Goal: Navigation & Orientation: Go to known website

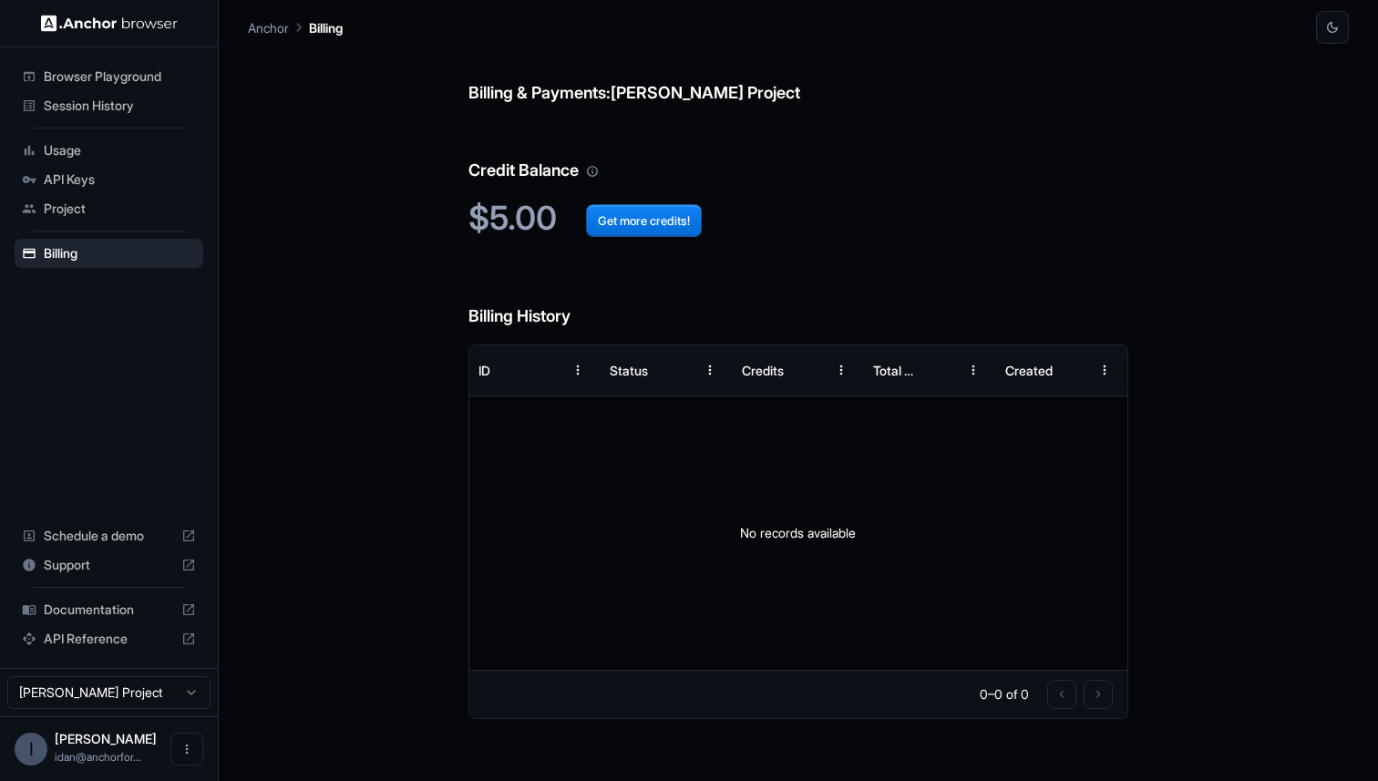
click at [110, 15] on img at bounding box center [109, 23] width 137 height 17
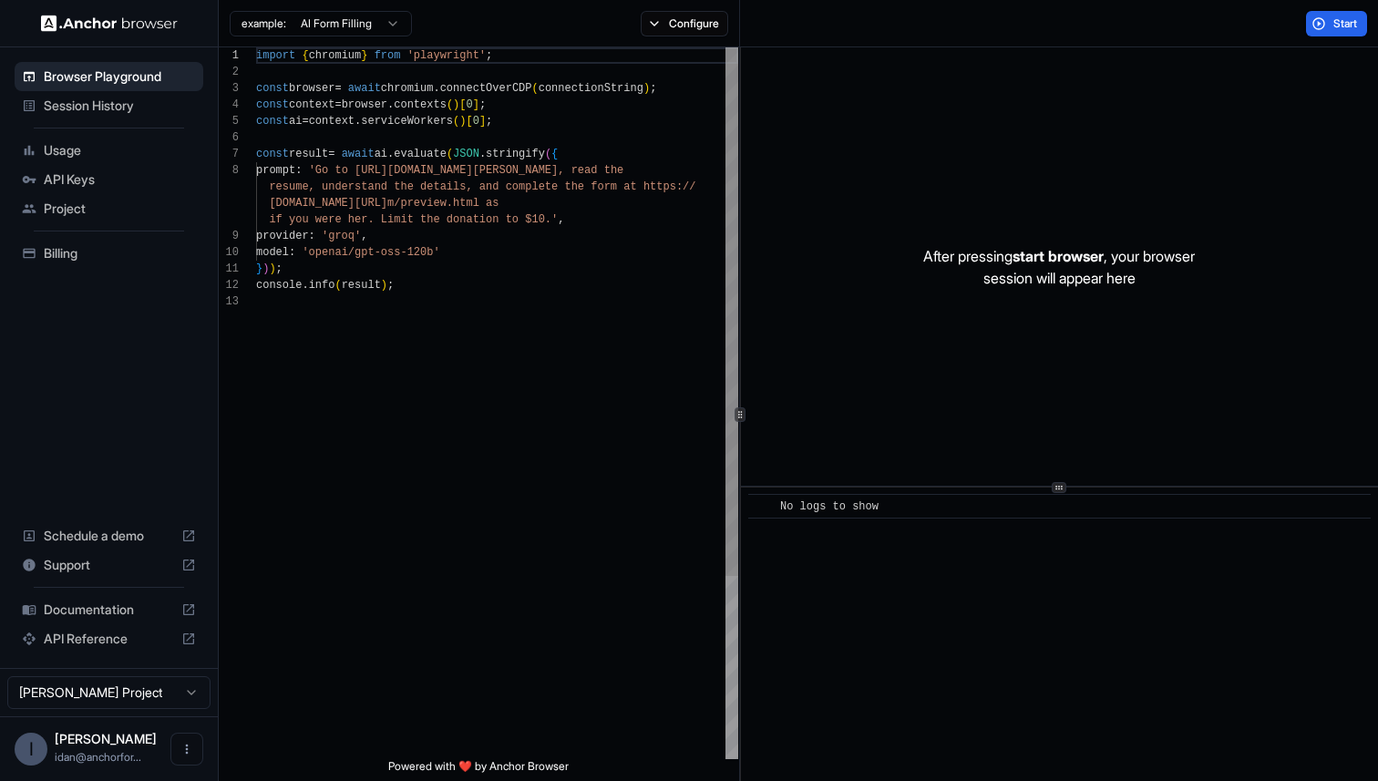
scroll to position [115, 0]
